Goal: Complete application form

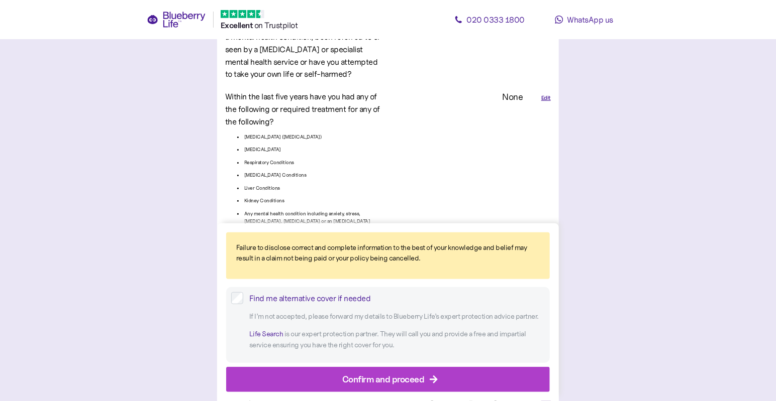
scroll to position [1774, 0]
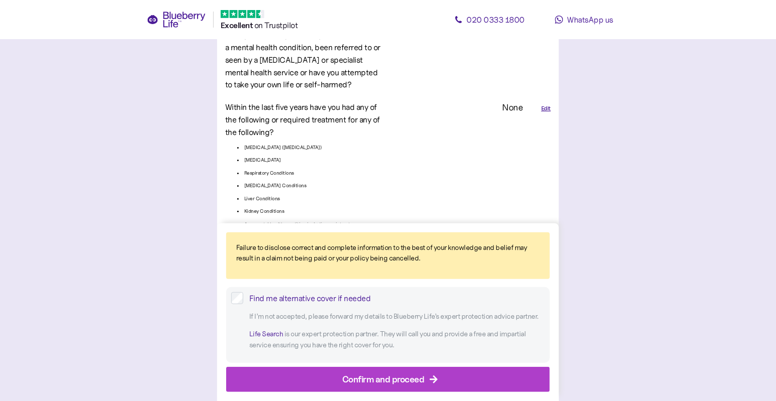
click at [548, 97] on div "Edit" at bounding box center [541, 175] width 28 height 156
click at [548, 105] on div "Edit" at bounding box center [546, 109] width 10 height 9
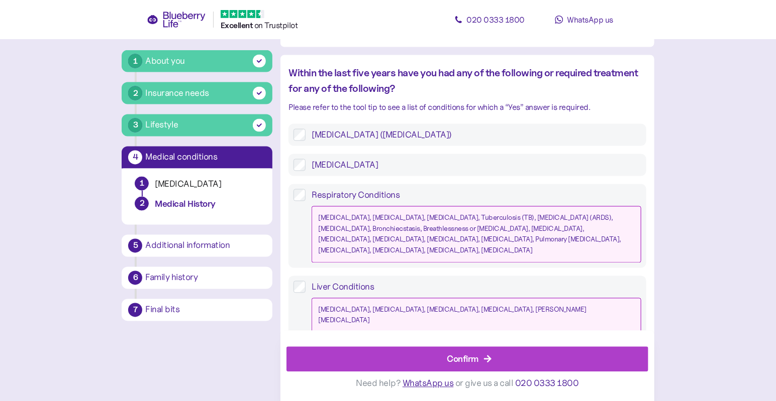
scroll to position [754, 0]
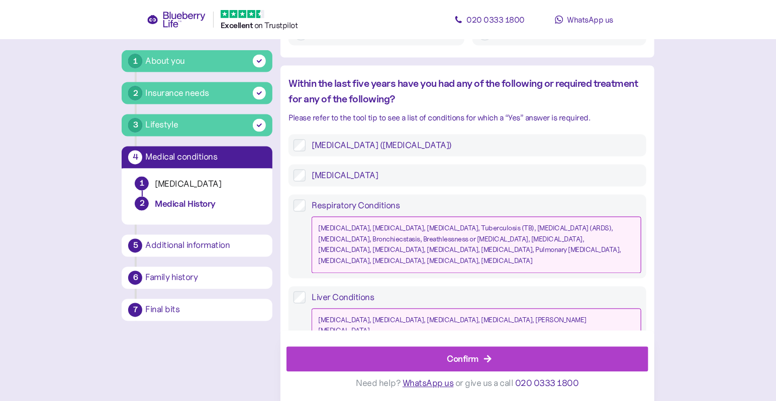
click at [407, 363] on div "Confirm" at bounding box center [469, 359] width 339 height 24
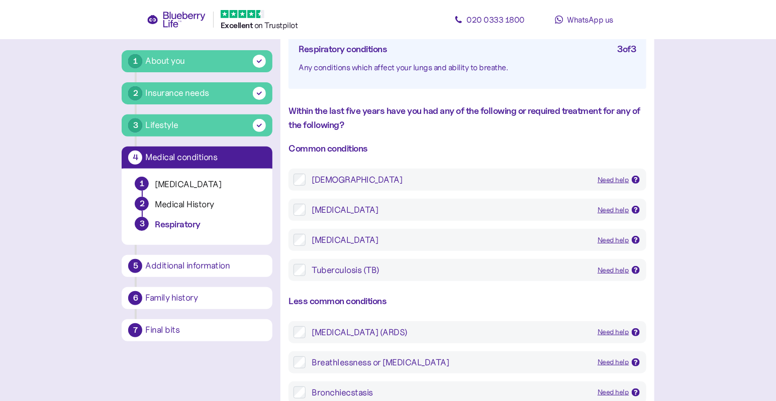
click at [371, 177] on div "[DEMOGRAPHIC_DATA]" at bounding box center [451, 180] width 278 height 12
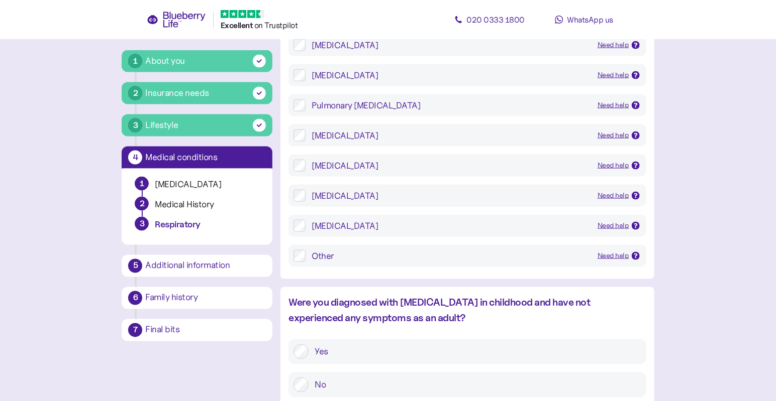
scroll to position [695, 0]
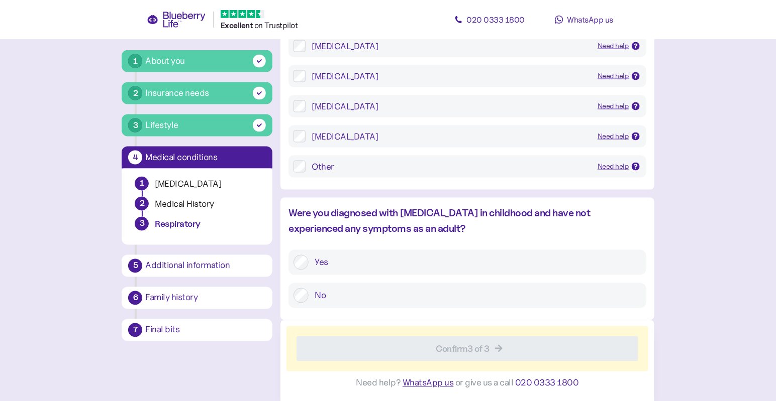
click at [487, 296] on label "No" at bounding box center [475, 295] width 332 height 15
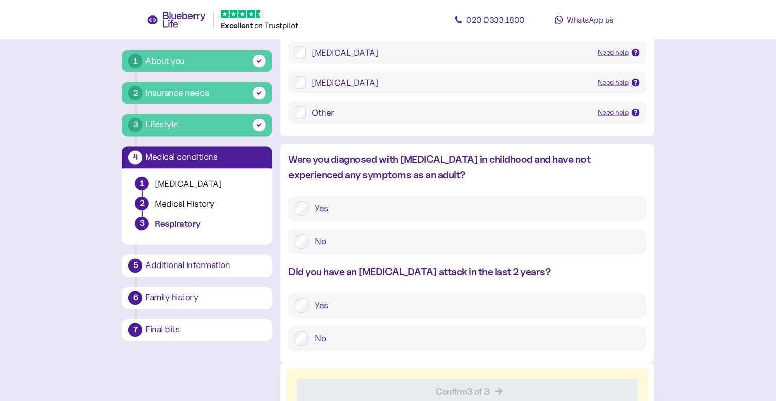
scroll to position [792, 0]
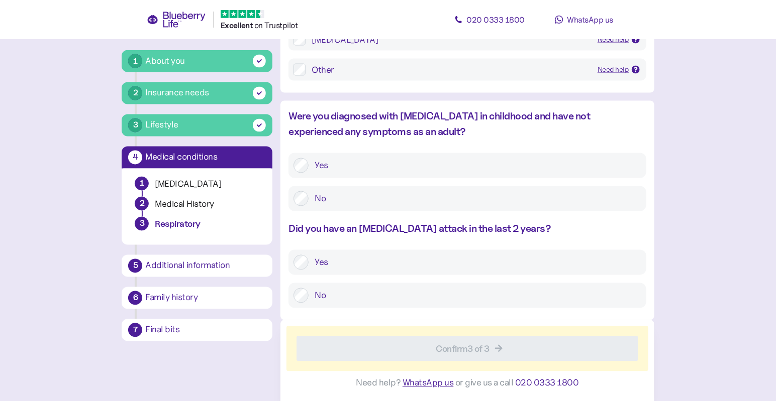
click at [472, 167] on label "Yes" at bounding box center [475, 165] width 332 height 15
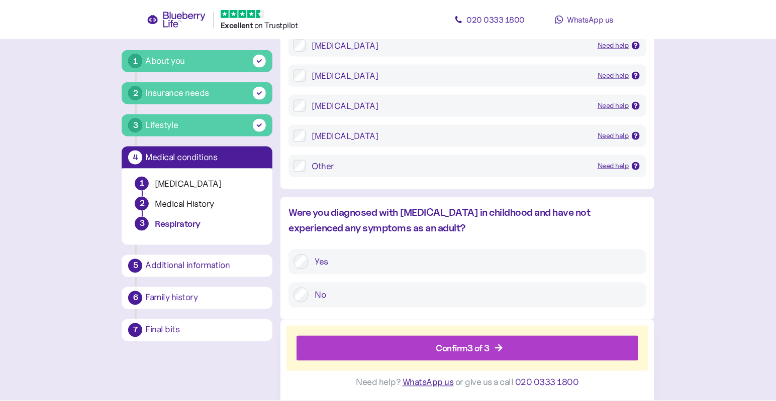
scroll to position [695, 0]
